Goal: Information Seeking & Learning: Find specific fact

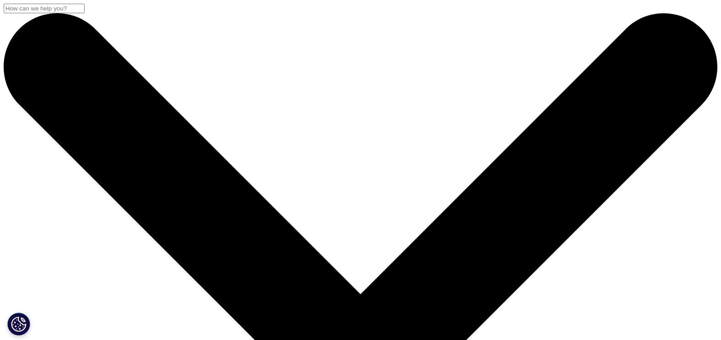
click at [85, 13] on input "Search" at bounding box center [44, 9] width 81 height 10
paste input "9310059062371"
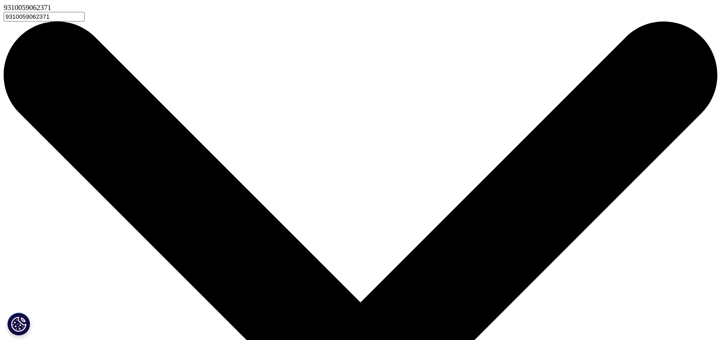
type input "9310059062371"
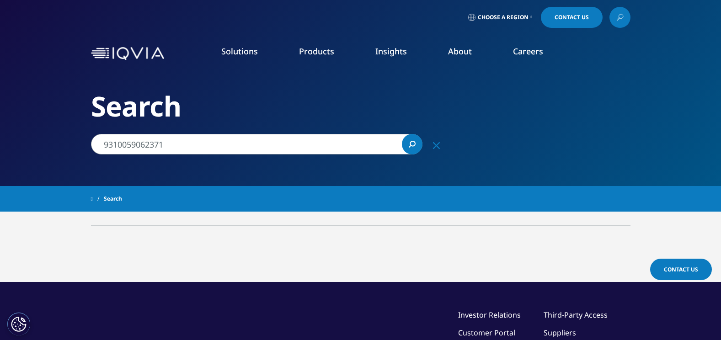
click at [271, 143] on input "9310059062371" at bounding box center [256, 144] width 331 height 21
paste input "Codral PE Cold and Flu Plus Cough Day and Night 48 Capsules"
drag, startPoint x: 353, startPoint y: 144, endPoint x: 144, endPoint y: 144, distance: 209.4
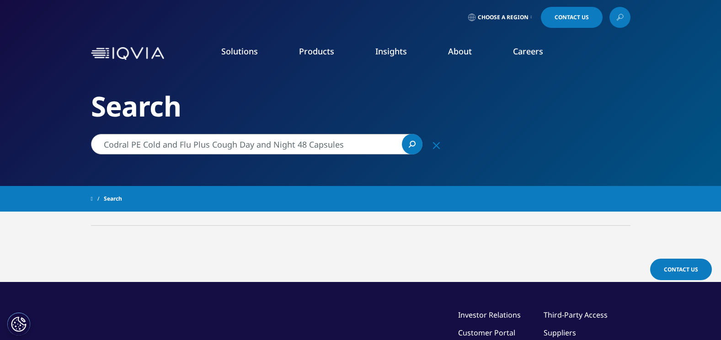
click at [144, 144] on input "Codral PE Cold and Flu Plus Cough Day and Night 48 Capsules" at bounding box center [256, 144] width 331 height 21
type input "Codral PE"
